Goal: Information Seeking & Learning: Understand process/instructions

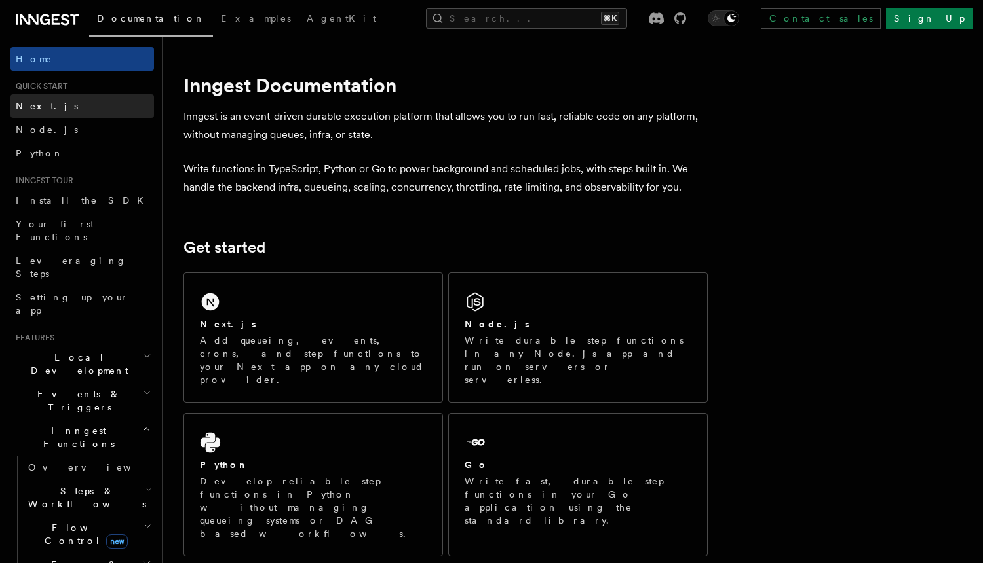
click at [111, 109] on link "Next.js" at bounding box center [81, 106] width 143 height 24
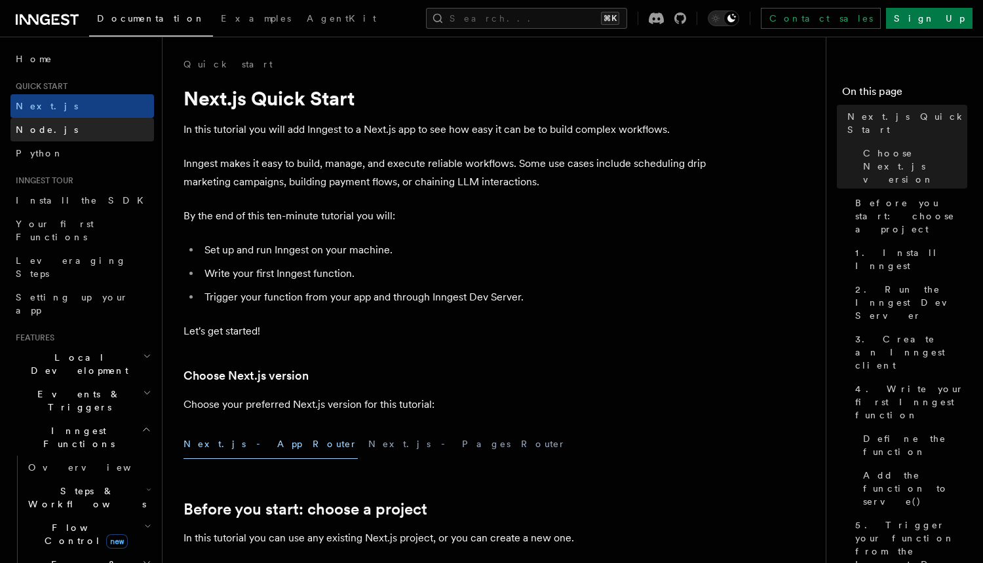
click at [112, 132] on link "Node.js" at bounding box center [81, 130] width 143 height 24
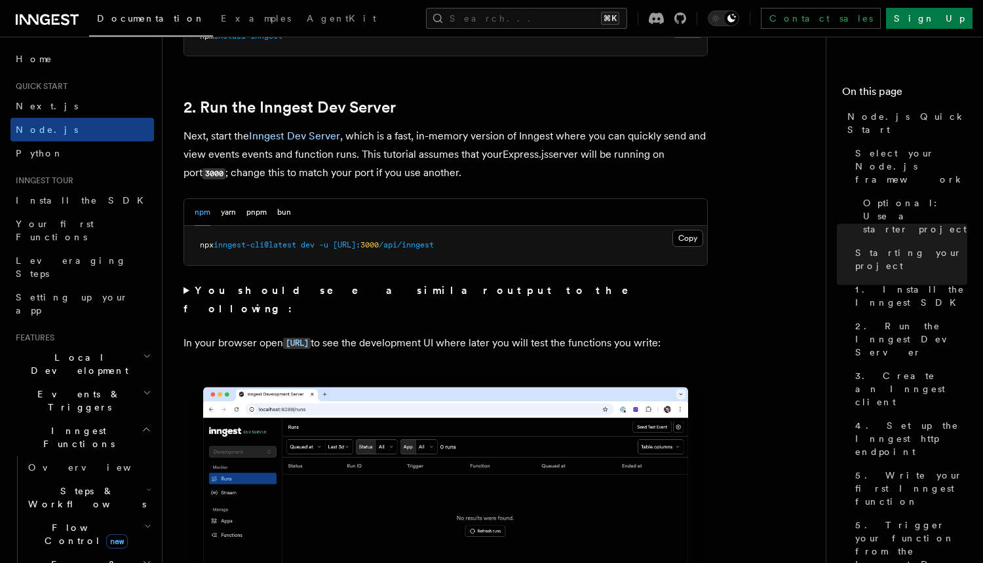
scroll to position [978, 0]
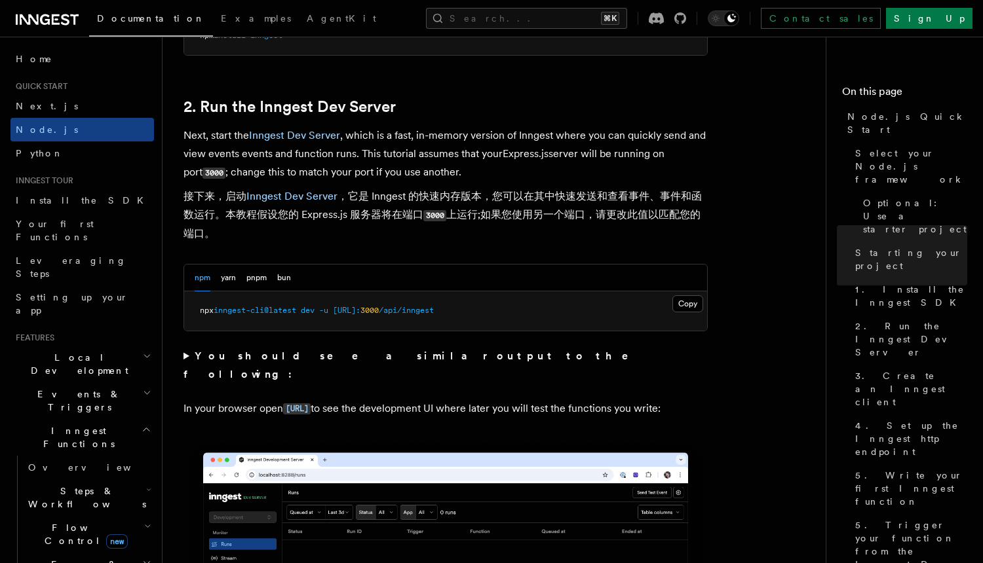
click at [393, 169] on p "Next, start the Inngest Dev Server , which is a fast, in-memory version of Inng…" at bounding box center [445, 187] width 524 height 122
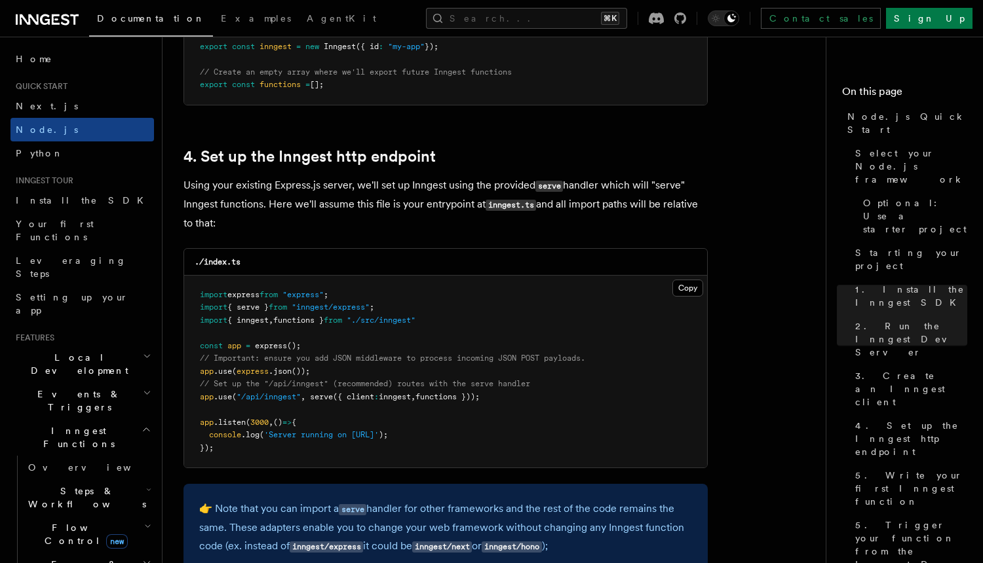
scroll to position [1962, 0]
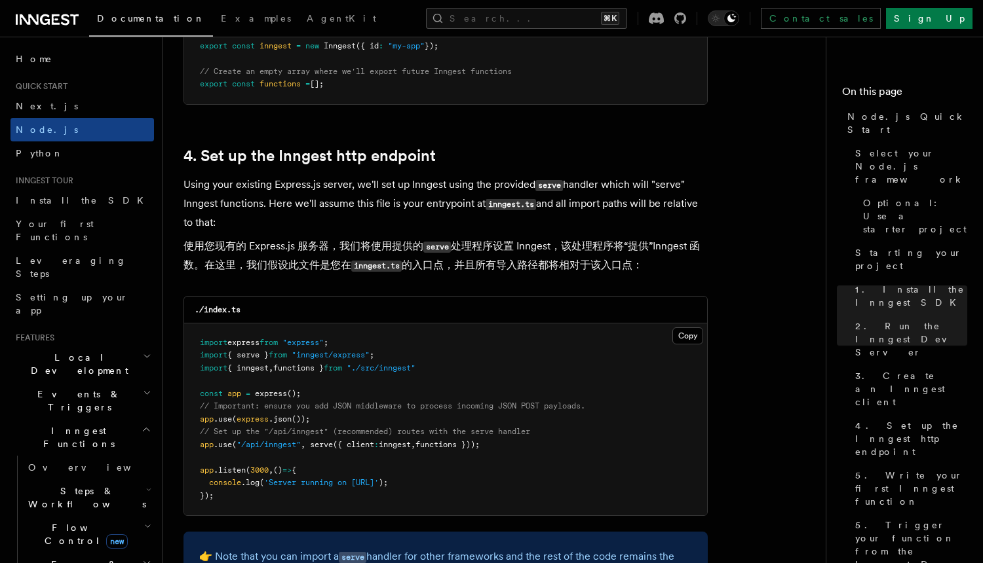
click at [393, 206] on p "Using your existing Express.js server, we'll set up Inngest using the provided …" at bounding box center [445, 228] width 524 height 105
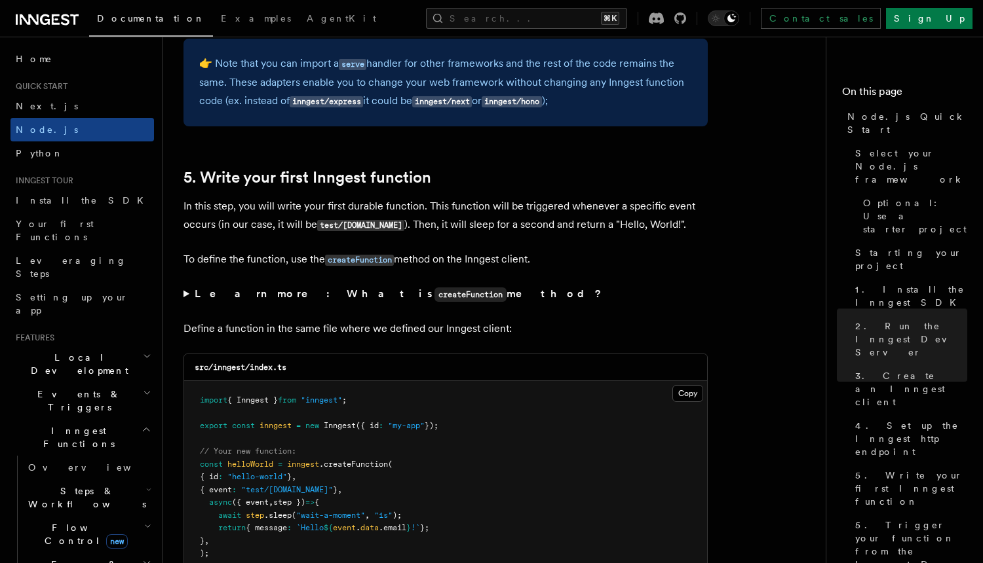
scroll to position [2462, 0]
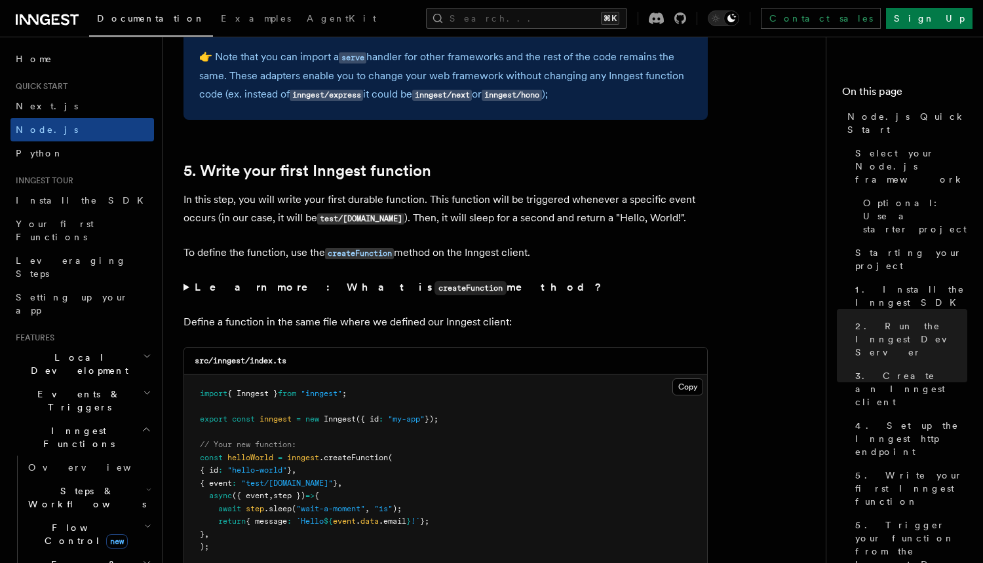
click at [393, 206] on p "In this step, you will write your first durable function. This function will be…" at bounding box center [445, 209] width 524 height 37
click at [395, 201] on p "In this step, you will write your first durable function. This function will be…" at bounding box center [445, 209] width 524 height 37
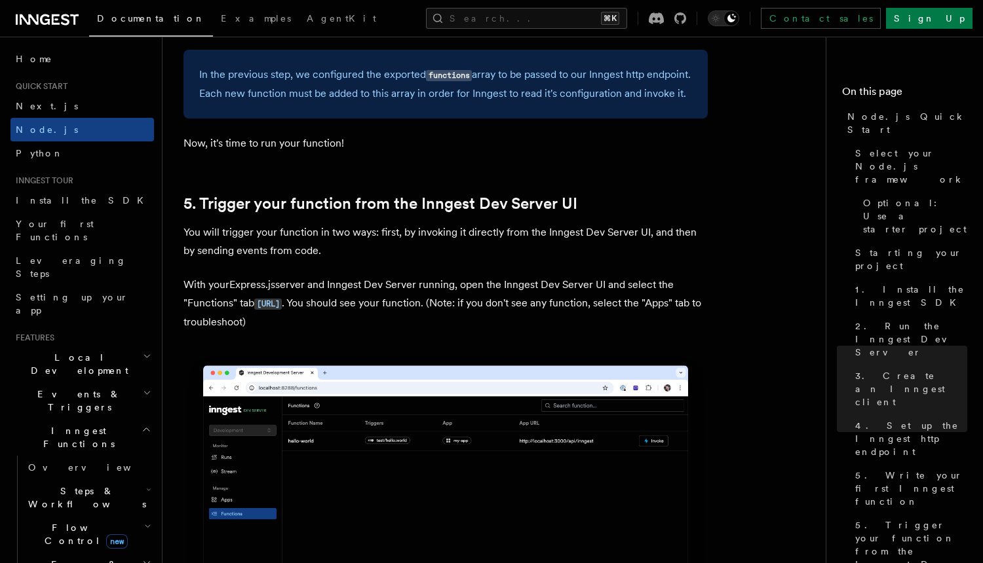
scroll to position [3061, 0]
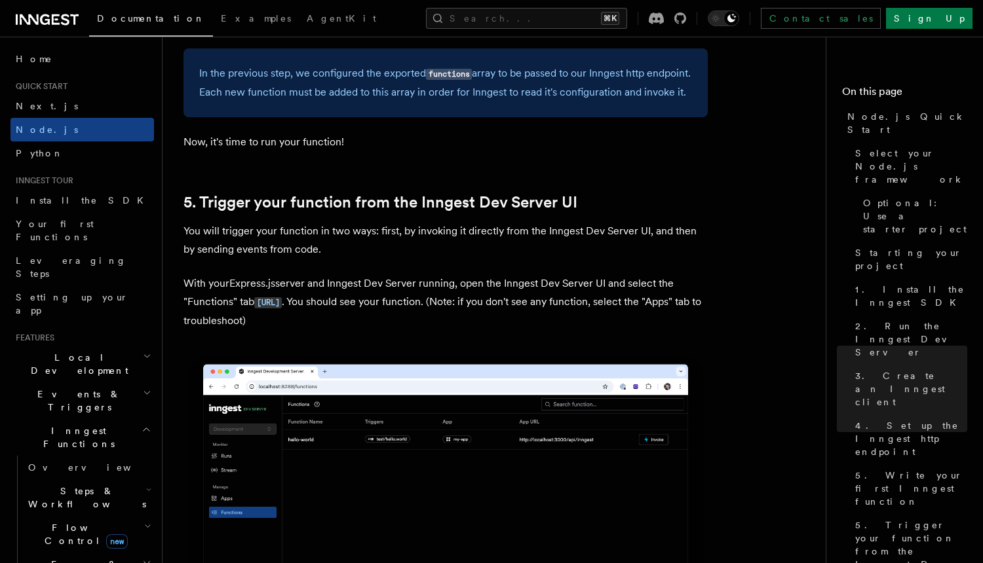
click at [417, 259] on p "You will trigger your function in two ways: first, by invoking it directly from…" at bounding box center [445, 240] width 524 height 37
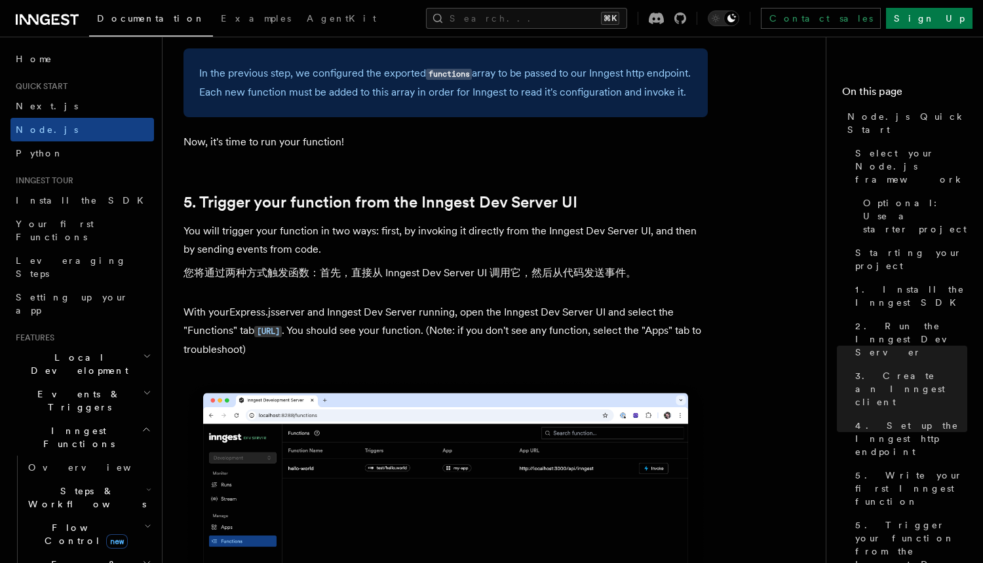
click at [422, 260] on p "You will trigger your function in two ways: first, by invoking it directly from…" at bounding box center [445, 255] width 524 height 66
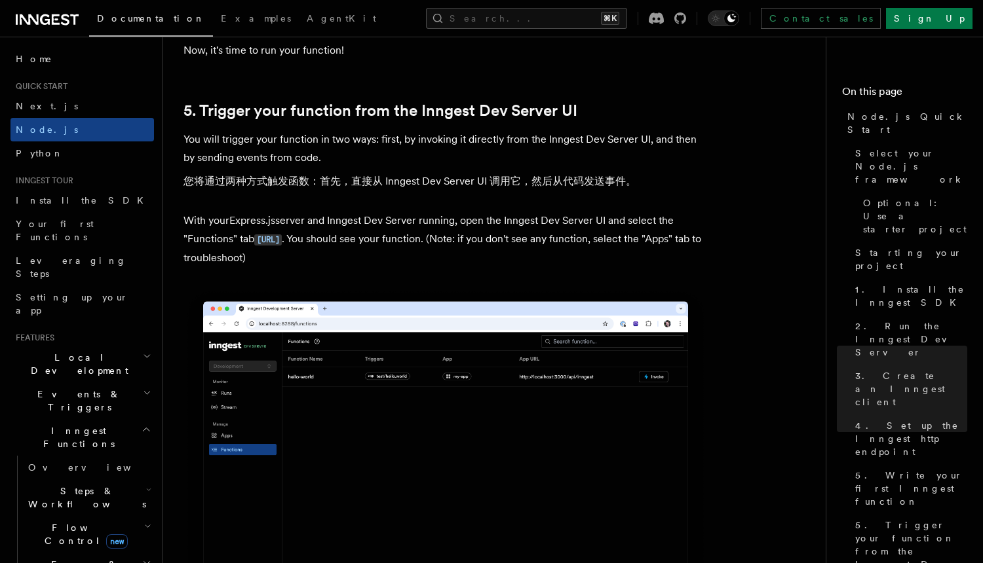
scroll to position [3154, 0]
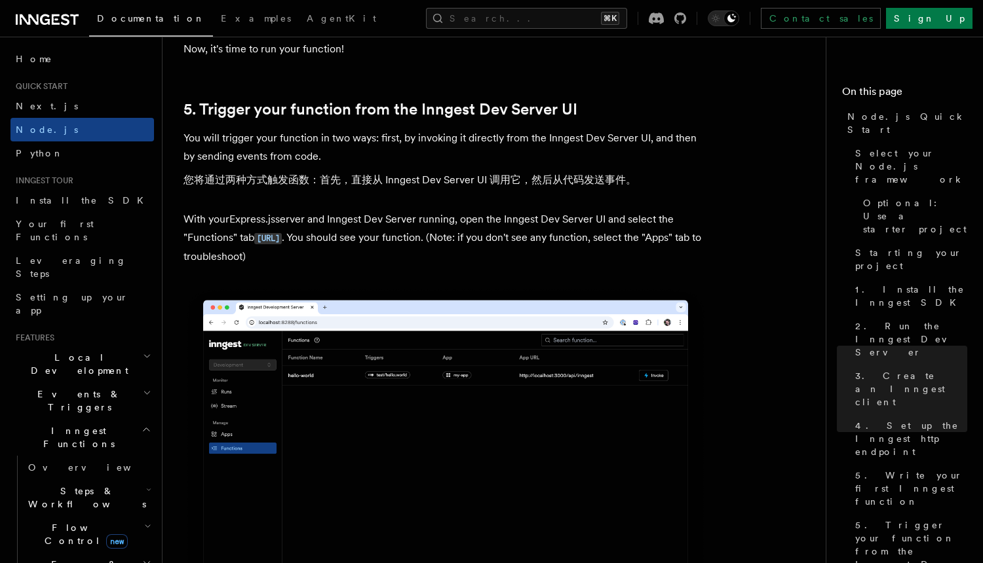
click at [457, 266] on p "With your Express.js server and Inngest Dev Server running, open the Inngest De…" at bounding box center [445, 238] width 524 height 56
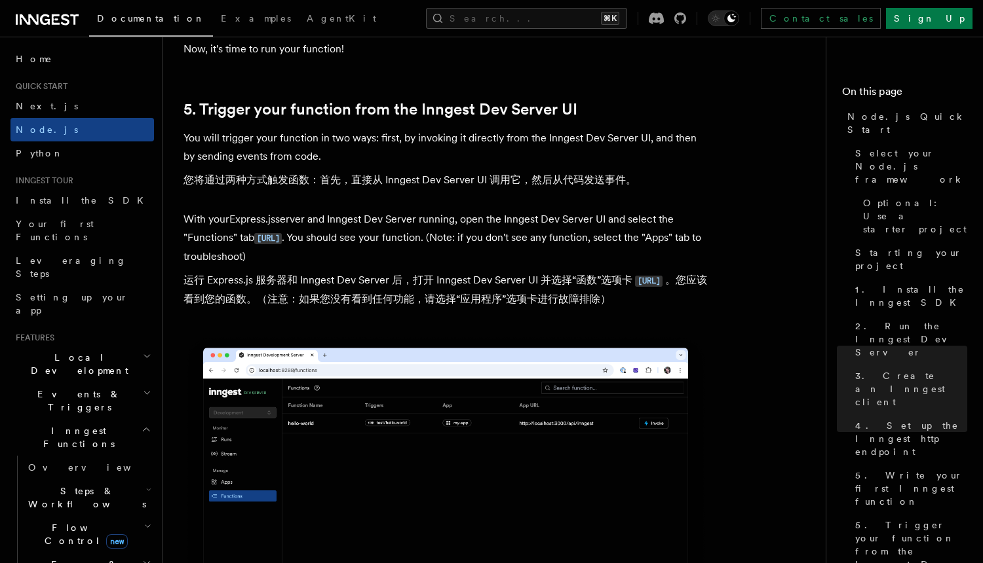
click at [462, 261] on p "With your Express.js server and Inngest Dev Server running, open the Inngest De…" at bounding box center [445, 261] width 524 height 103
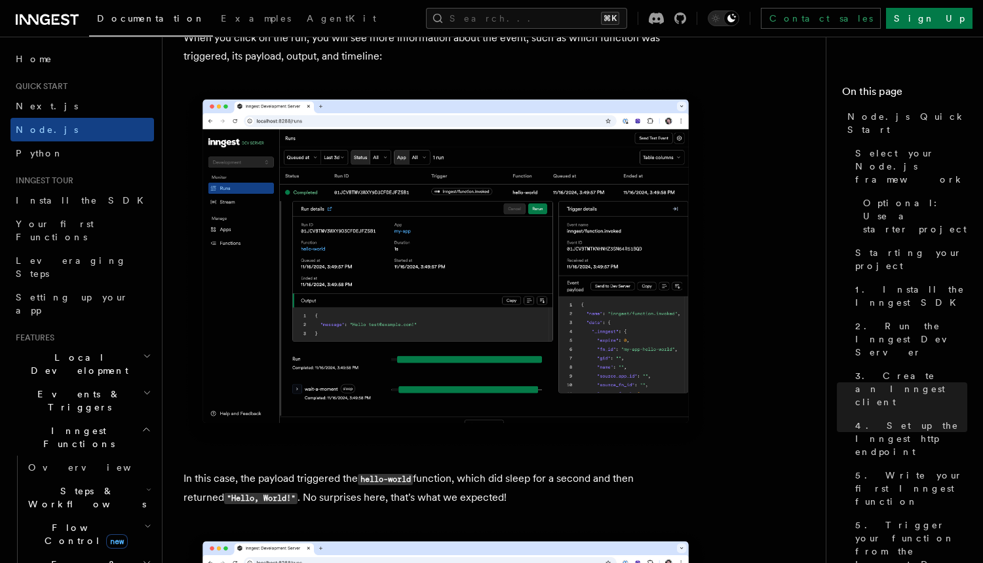
scroll to position [5129, 0]
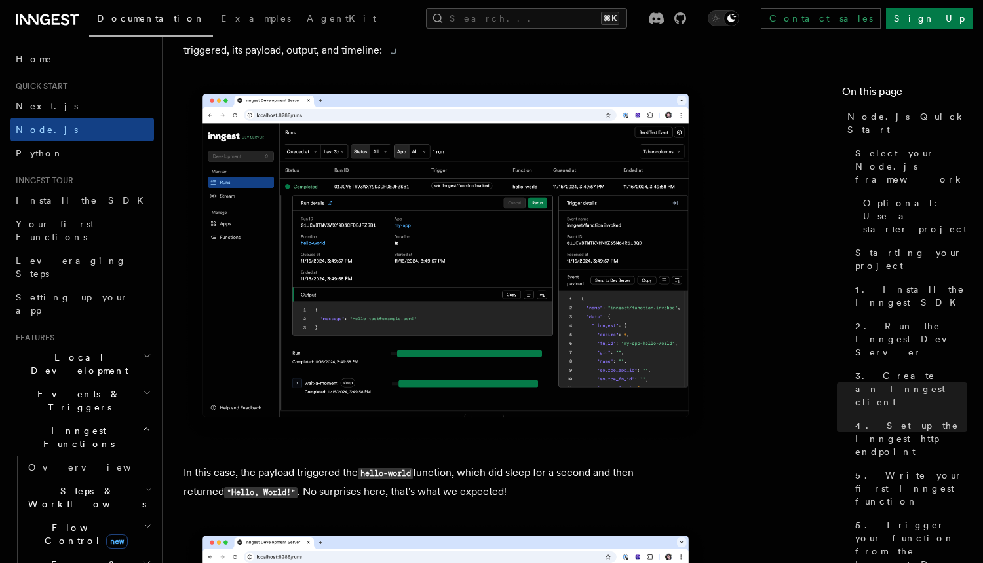
click at [469, 60] on p "When you click on the run, you will see more information about the event, such …" at bounding box center [445, 41] width 524 height 37
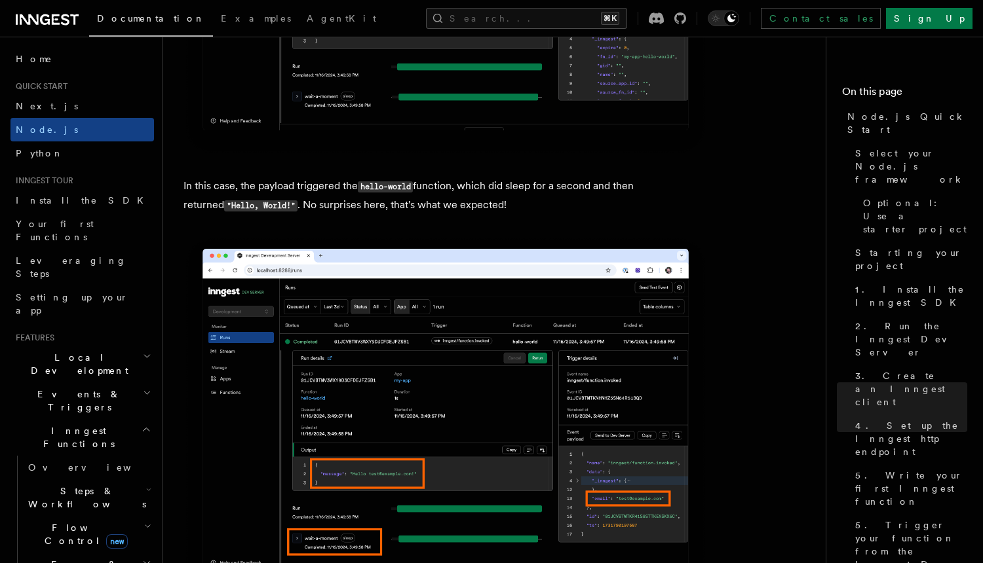
scroll to position [5487, 0]
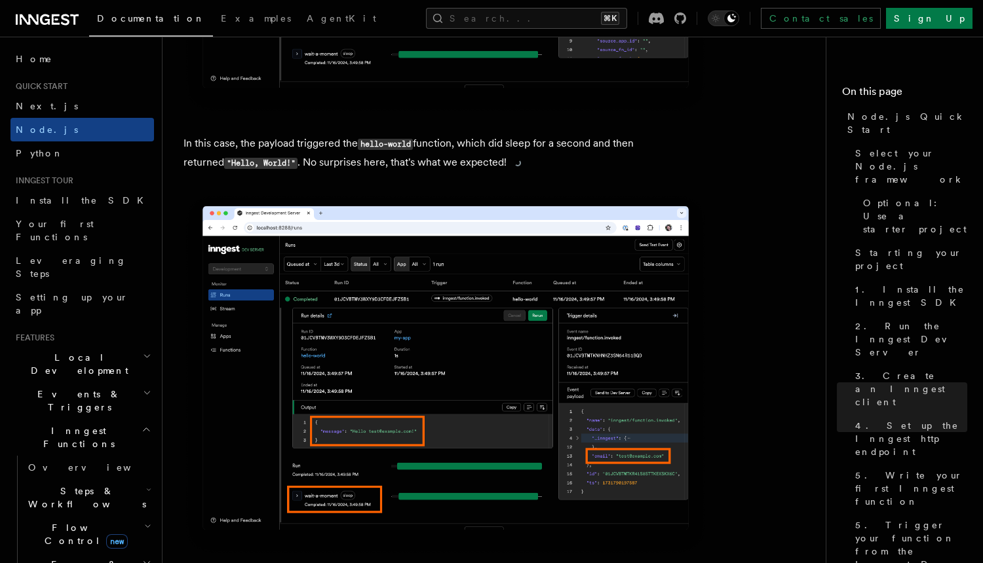
click at [447, 172] on p "In this case, the payload triggered the hello-world function, which did sleep f…" at bounding box center [445, 153] width 524 height 38
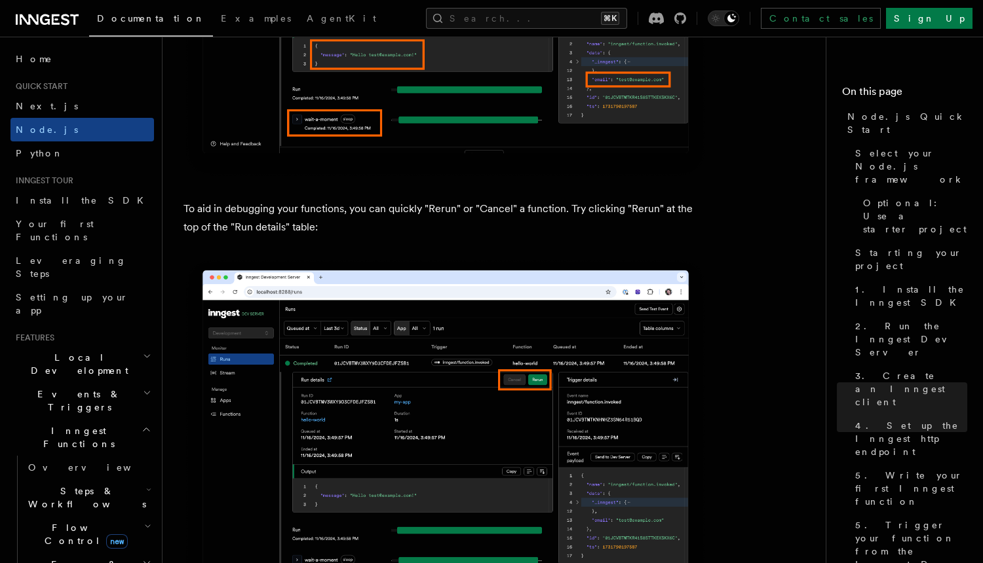
scroll to position [5917, 0]
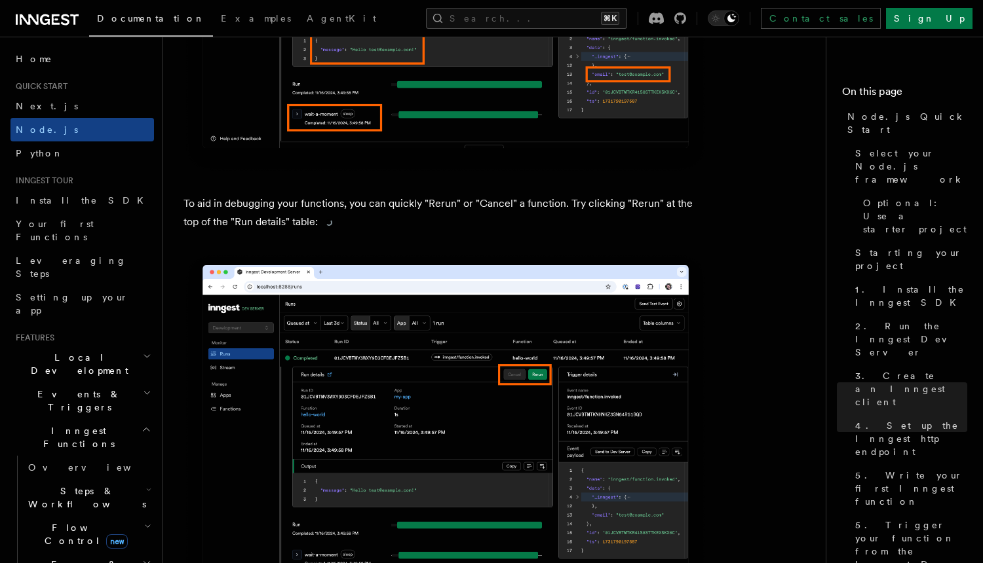
click at [436, 231] on p "To aid in debugging your functions, you can quickly "Rerun" or "Cancel" a funct…" at bounding box center [445, 213] width 524 height 37
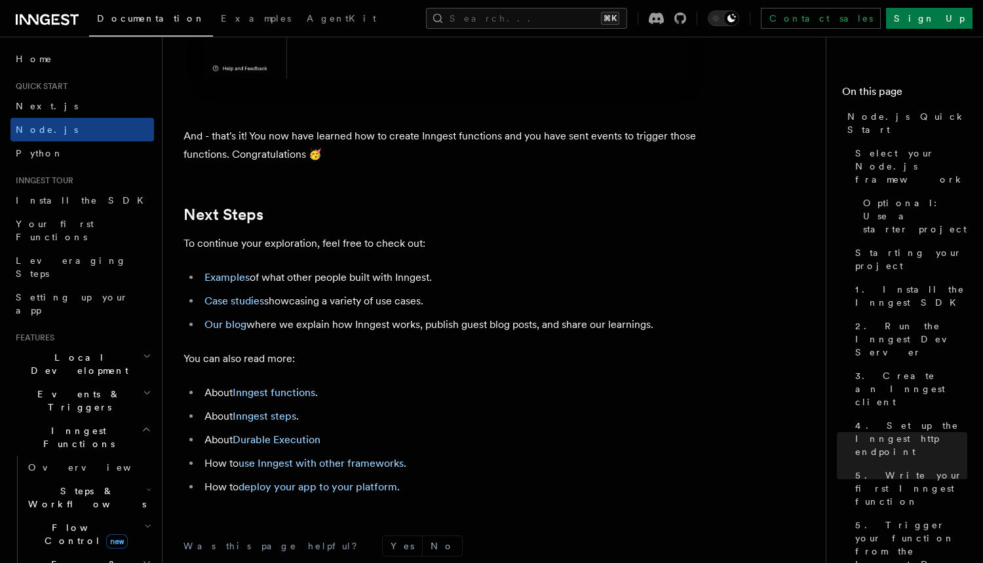
scroll to position [8334, 0]
click at [348, 163] on p "And - that's it! You now have learned how to create Inngest functions and you h…" at bounding box center [445, 144] width 524 height 37
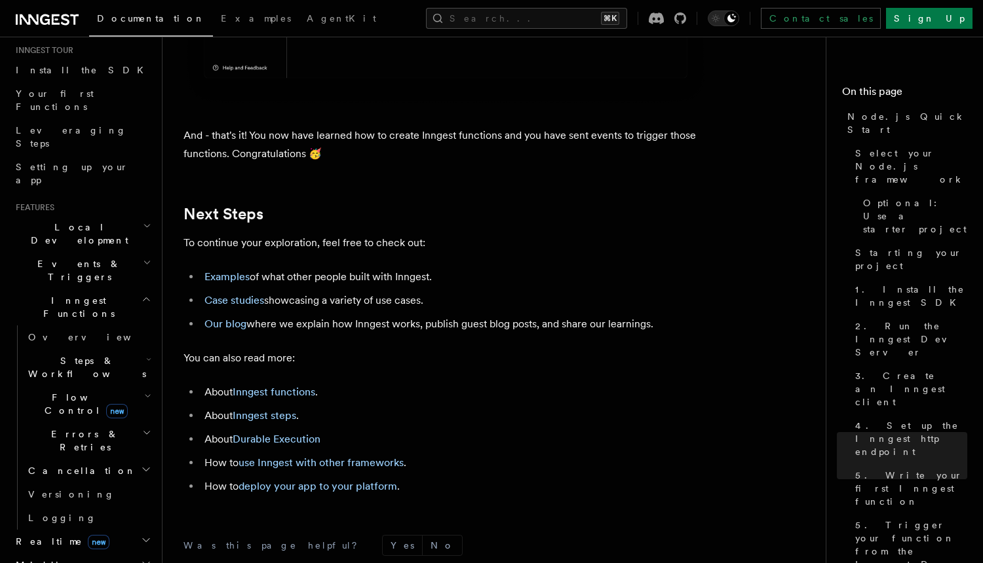
scroll to position [132, 0]
click at [143, 255] on icon "button" at bounding box center [147, 260] width 9 height 10
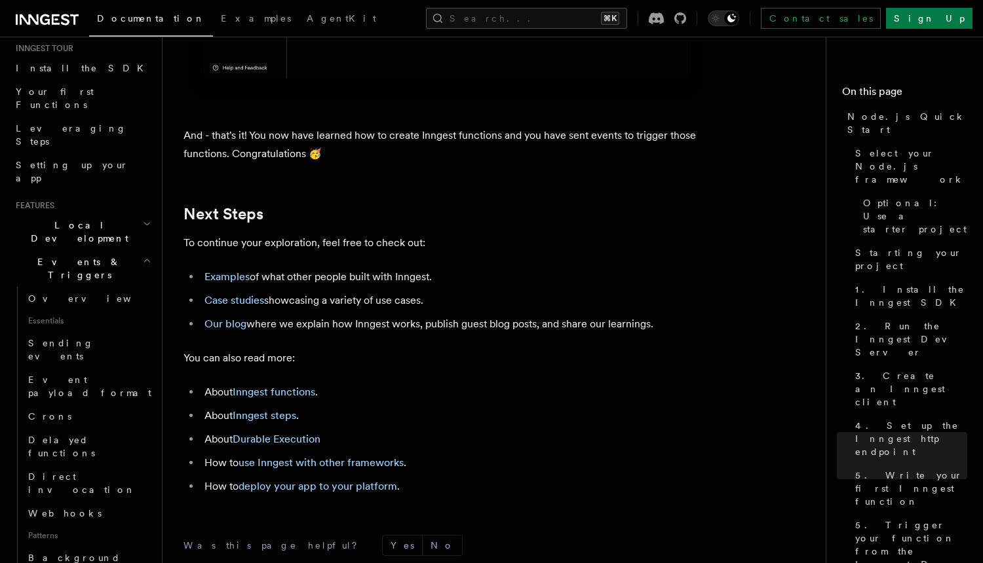
click at [138, 214] on h2 "Local Development" at bounding box center [81, 232] width 143 height 37
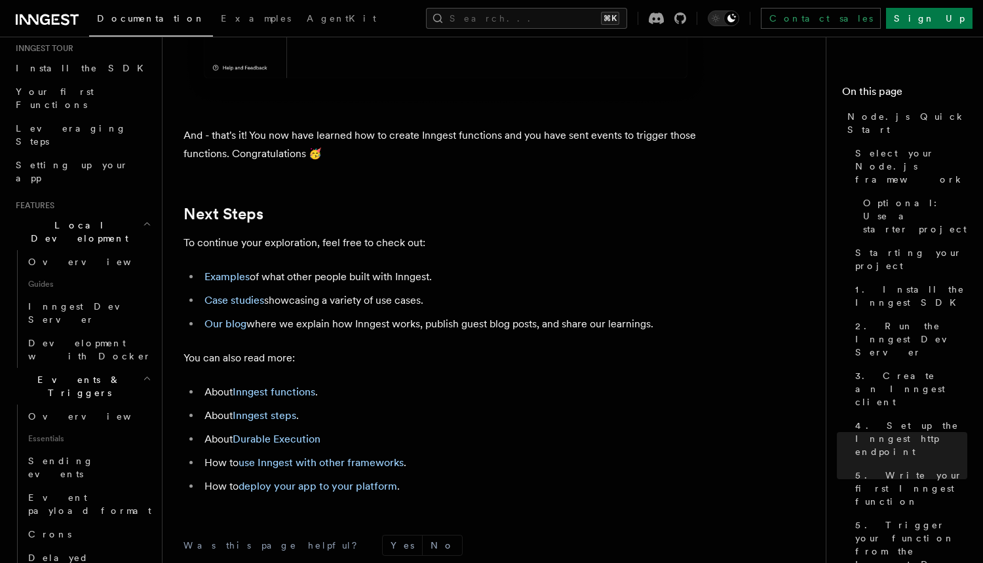
click at [138, 214] on h2 "Local Development" at bounding box center [81, 232] width 143 height 37
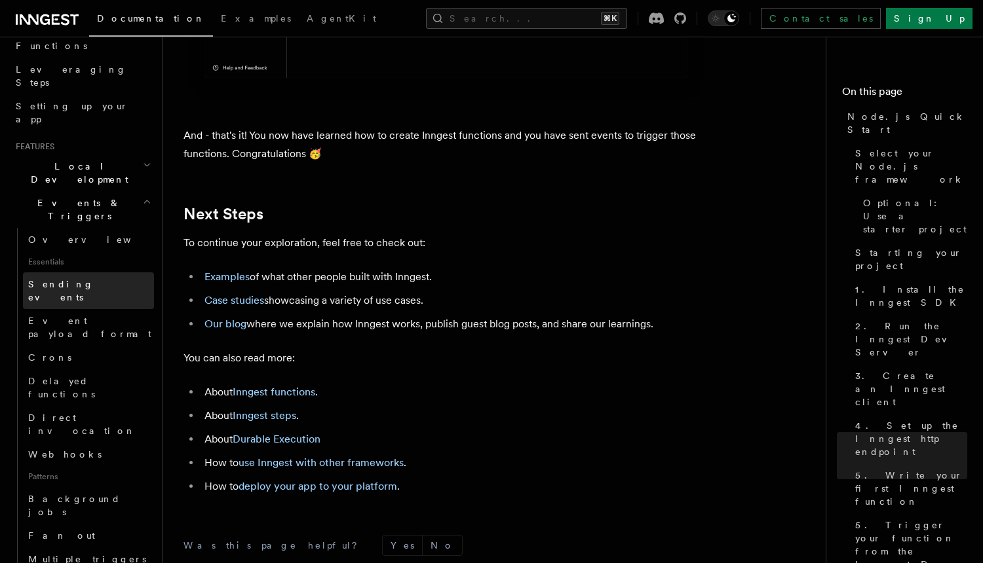
scroll to position [195, 0]
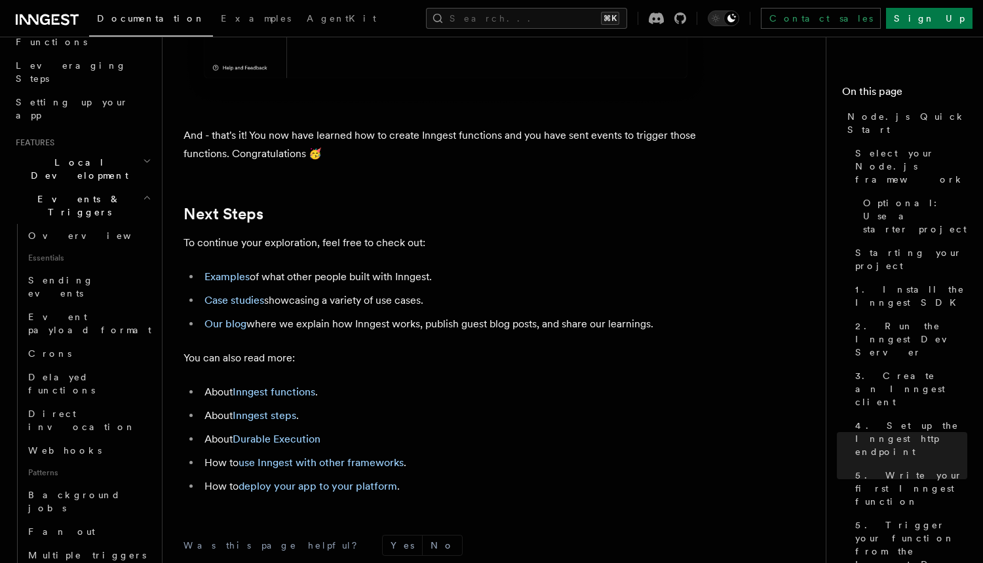
click at [141, 151] on h2 "Local Development" at bounding box center [81, 169] width 143 height 37
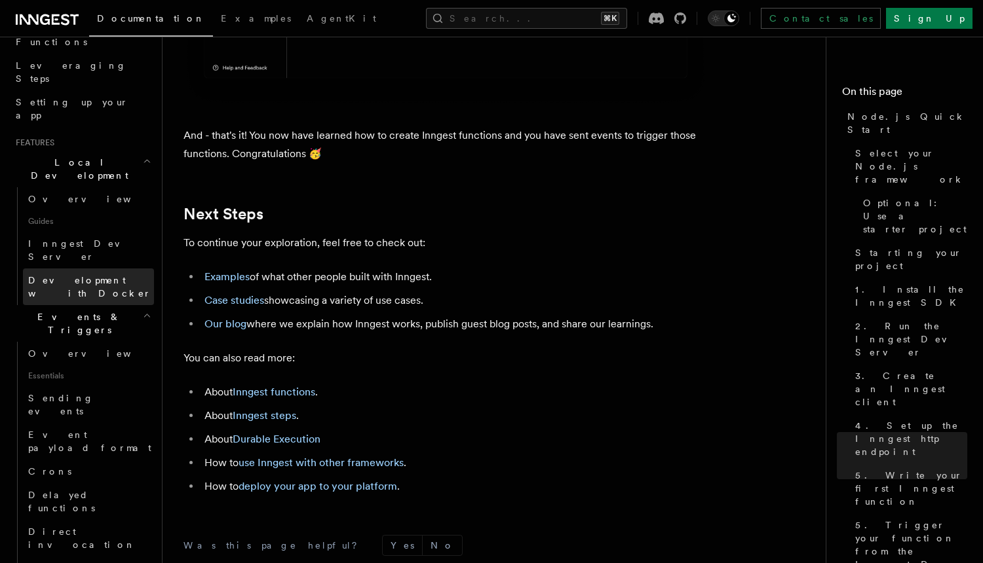
click at [128, 275] on span "Development with Docker" at bounding box center [89, 287] width 123 height 24
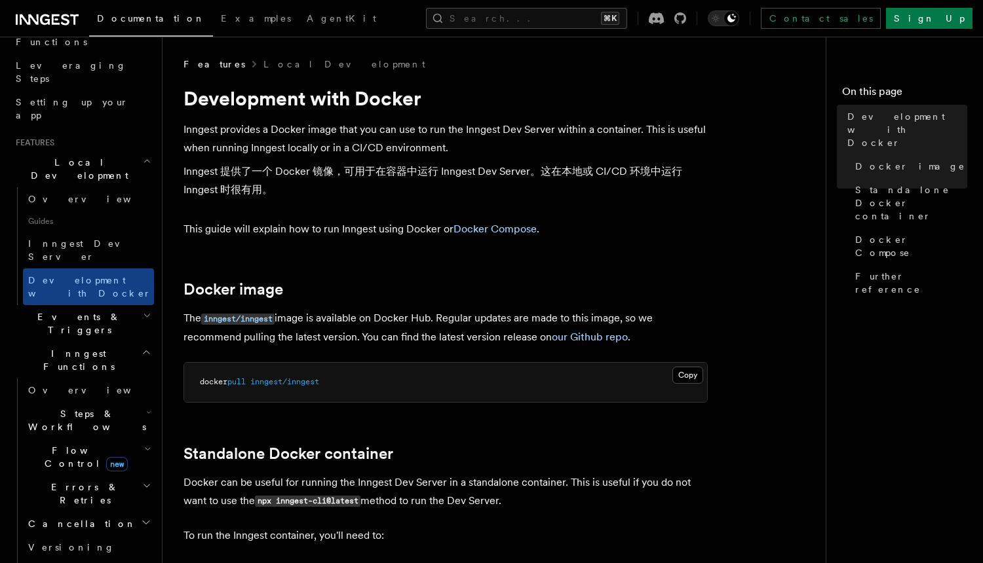
click at [341, 151] on p "Inngest provides a Docker image that you can use to run the Inngest Dev Server …" at bounding box center [445, 163] width 524 height 84
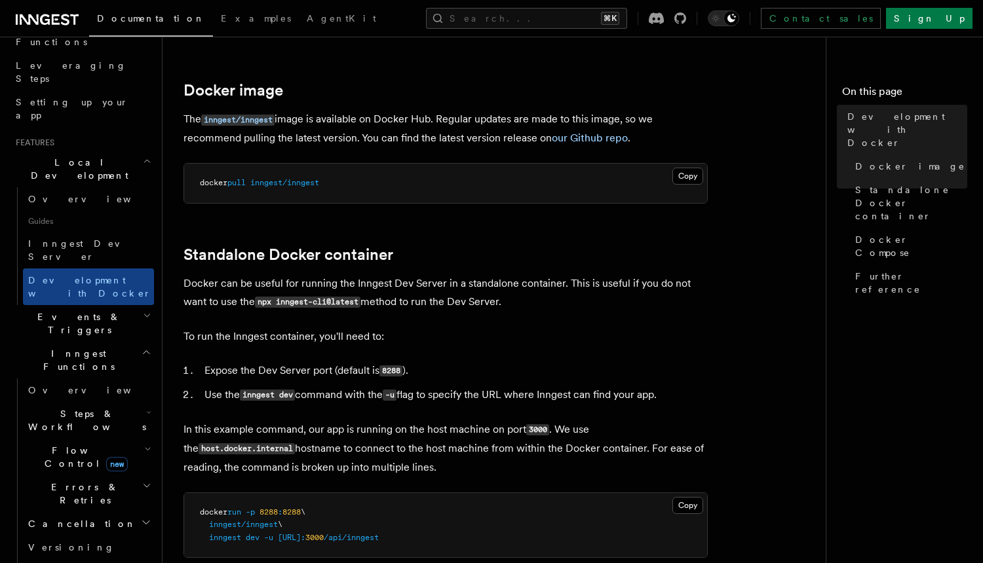
scroll to position [200, 0]
click at [246, 114] on code "inngest/inngest" at bounding box center [237, 118] width 73 height 11
